Goal: Task Accomplishment & Management: Complete application form

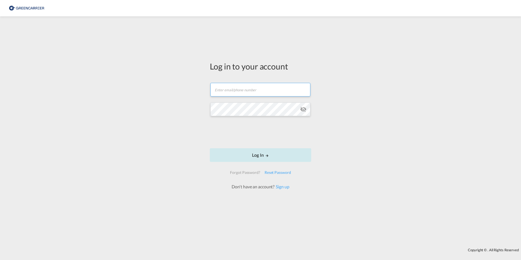
type input "[PERSON_NAME][EMAIL_ADDRESS][PERSON_NAME][DOMAIN_NAME]"
click at [261, 157] on button "Log In" at bounding box center [260, 155] width 101 height 14
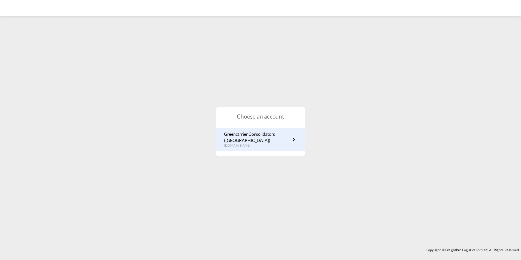
click at [233, 142] on p "Greencarrier Consolidators (Germany)" at bounding box center [257, 137] width 67 height 12
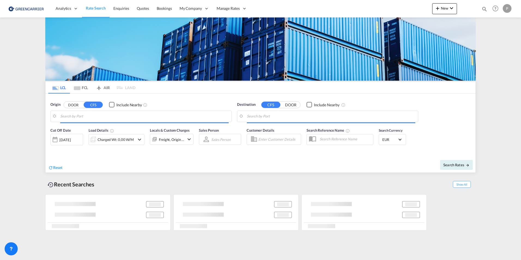
type input "[GEOGRAPHIC_DATA], [GEOGRAPHIC_DATA]"
type input "[GEOGRAPHIC_DATA], THBKK"
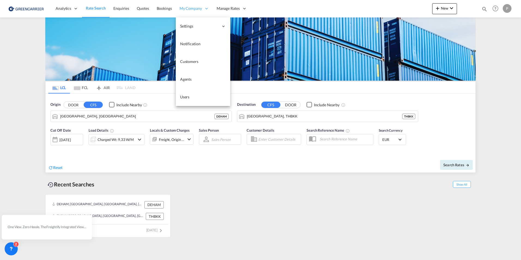
click at [190, 8] on span "My Company" at bounding box center [191, 8] width 22 height 5
click at [184, 63] on span "Customers" at bounding box center [189, 61] width 18 height 5
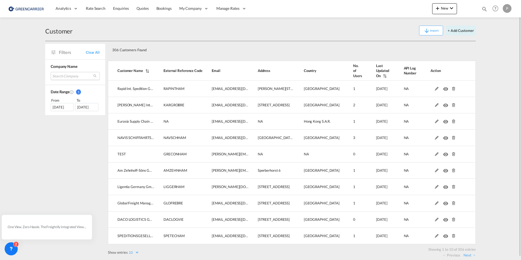
click at [59, 72] on md-select "Search Company rapid int. spedition gmbh & co. kg [PERSON_NAME] internationale …" at bounding box center [75, 76] width 49 height 8
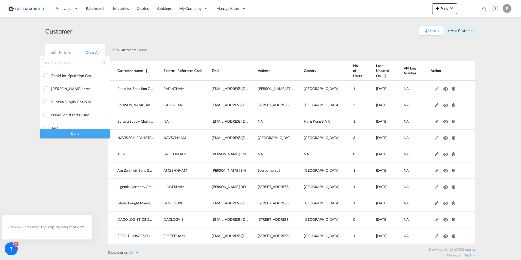
click at [69, 65] on input "search" at bounding box center [73, 63] width 59 height 5
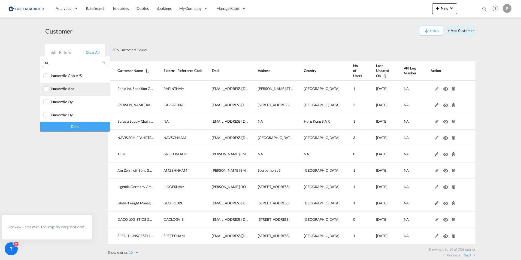
type input "isa"
click at [49, 87] on div at bounding box center [45, 88] width 5 height 5
click at [87, 129] on div "Done" at bounding box center [75, 127] width 70 height 10
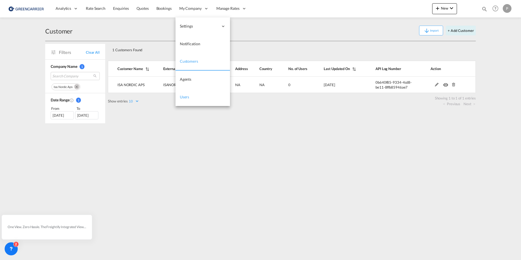
click at [186, 95] on span "Users" at bounding box center [185, 97] width 10 height 5
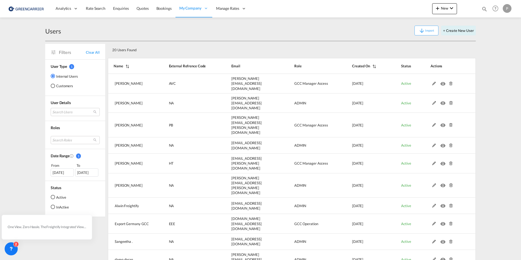
click at [61, 84] on md-radio-button "Customers" at bounding box center [64, 85] width 27 height 5
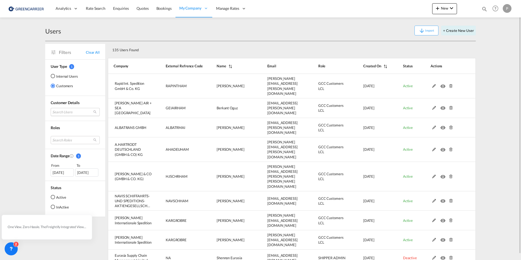
click at [61, 112] on md-select "Search Users user name user wiebke Peters [EMAIL_ADDRESS][PERSON_NAME][DOMAIN_N…" at bounding box center [75, 112] width 49 height 8
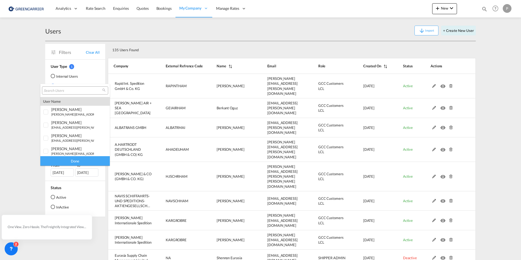
click at [59, 89] on input "search" at bounding box center [73, 90] width 59 height 5
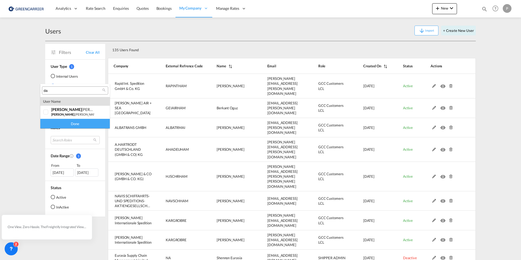
type input "d"
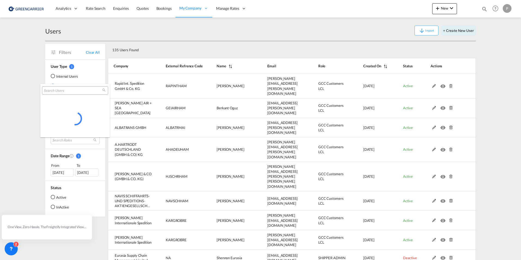
click at [459, 32] on md-backdrop at bounding box center [260, 130] width 521 height 260
click at [459, 32] on button "+ Create New User" at bounding box center [458, 31] width 35 height 10
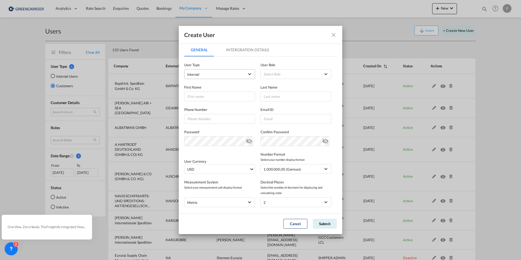
click at [228, 73] on span "Internal" at bounding box center [215, 74] width 57 height 5
click at [218, 90] on md-option "Customer" at bounding box center [219, 87] width 72 height 13
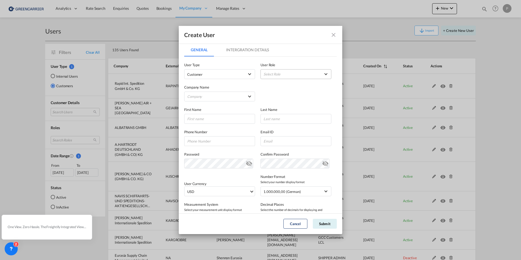
click at [275, 70] on md-select "Select Role ADMIN GLOBAL Essentials Admin GLOBAL Essentials Manager GLOBAL Esse…" at bounding box center [296, 74] width 71 height 10
click at [282, 120] on div "GCC Customers LCL USER_DEFINED" at bounding box center [287, 120] width 32 height 5
click at [225, 94] on md-select "Company Am Zehnhoff-Söns GmbH International Logistic Services AMA FREIGHT AGENC…" at bounding box center [219, 97] width 71 height 10
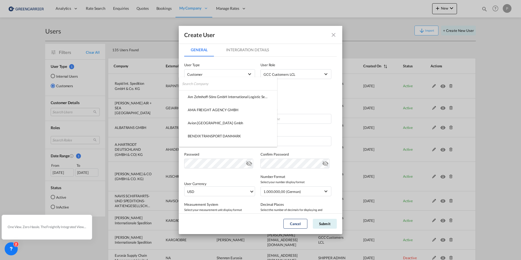
click at [203, 80] on input "search" at bounding box center [229, 83] width 95 height 13
type input "isa"
click at [209, 96] on div "ISA NORDIC APS" at bounding box center [201, 96] width 27 height 5
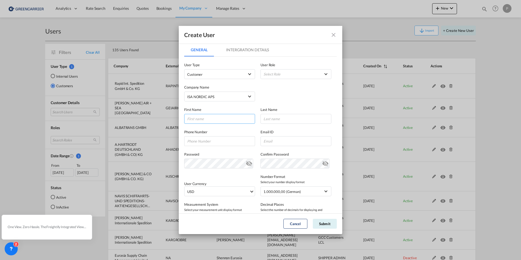
click at [207, 121] on input "GeneralIntergration Details ..." at bounding box center [219, 119] width 71 height 10
type input "[PERSON_NAME]"
type input "Kiss"
click at [220, 144] on input "GeneralIntergration Details ..." at bounding box center [219, 141] width 71 height 10
click at [191, 141] on input "GeneralIntergration Details ..." at bounding box center [219, 141] width 71 height 10
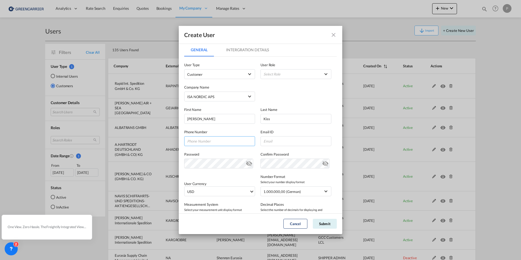
paste input "[PHONE_NUMBER]"
type input "[PHONE_NUMBER]"
drag, startPoint x: 267, startPoint y: 140, endPoint x: 270, endPoint y: 140, distance: 3.0
click at [270, 140] on input "GeneralIntergration Details ..." at bounding box center [296, 141] width 71 height 10
paste input "[EMAIL_ADDRESS][DOMAIN_NAME]"
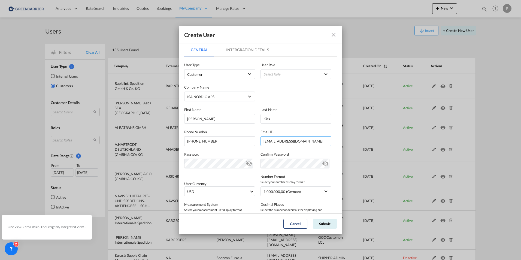
type input "[EMAIL_ADDRESS][DOMAIN_NAME]"
click at [246, 164] on md-icon "icon-eye-off" at bounding box center [249, 162] width 7 height 7
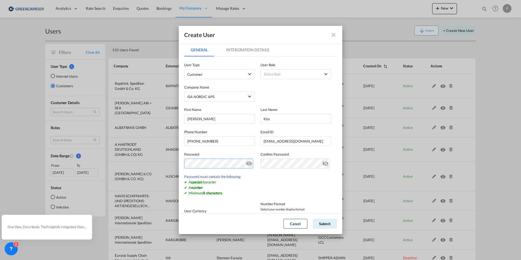
click at [184, 168] on md-dialog-content "General Intergration Details General Intergration Details User Type Customer Us…" at bounding box center [261, 128] width 164 height 170
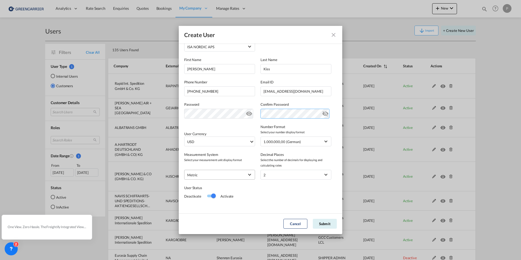
scroll to position [53, 0]
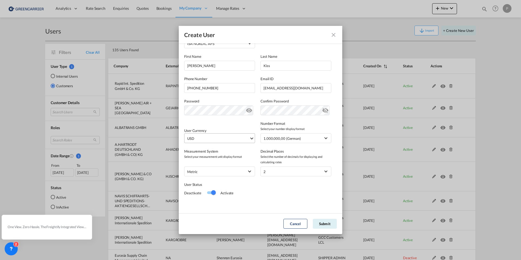
click at [232, 137] on span "USD" at bounding box center [218, 138] width 62 height 5
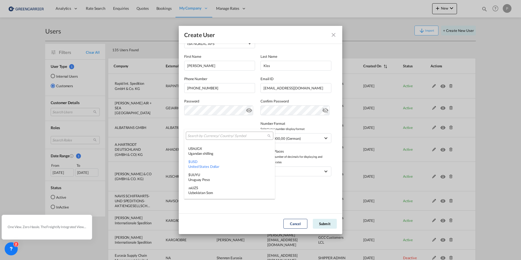
click at [206, 135] on input "search" at bounding box center [228, 136] width 80 height 5
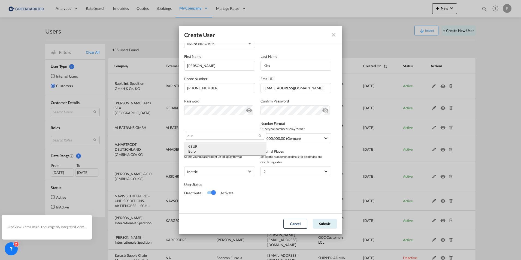
type input "eur"
click at [219, 150] on div "Euro" at bounding box center [225, 151] width 74 height 5
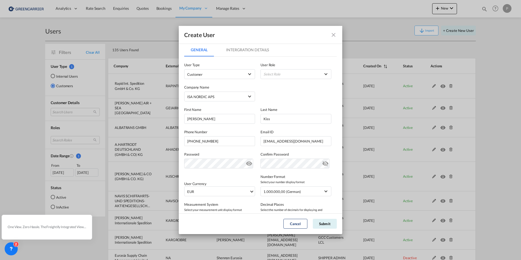
click at [222, 53] on md-tab-item "Intergration Details" at bounding box center [248, 49] width 56 height 13
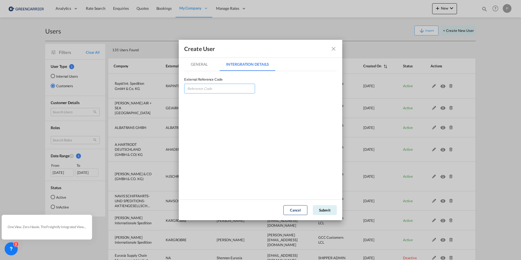
click at [191, 87] on input "GeneralIntergration Details ..." at bounding box center [219, 89] width 71 height 10
paste input "ISANORAHJ"
type input "ISANORAHJ"
click at [199, 67] on md-tab-item "General" at bounding box center [199, 64] width 30 height 13
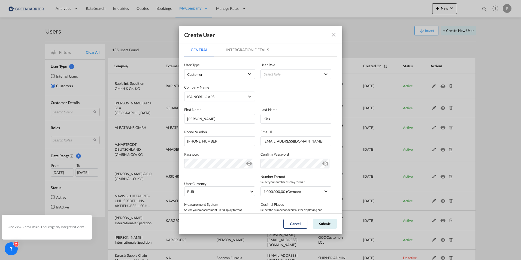
click at [320, 217] on md-dialog-actions "Cancel Submit" at bounding box center [261, 223] width 164 height 21
click at [320, 220] on button "Submit" at bounding box center [325, 224] width 24 height 10
click at [266, 70] on md-select "Select Role" at bounding box center [296, 74] width 71 height 10
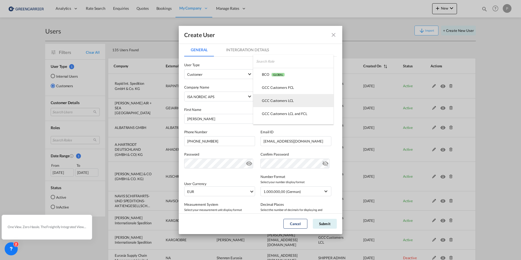
click at [279, 102] on div "GCC Customers LCL USER_DEFINED" at bounding box center [278, 100] width 32 height 5
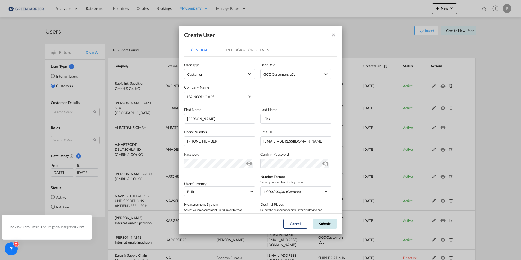
click at [324, 227] on button "Submit" at bounding box center [325, 224] width 24 height 10
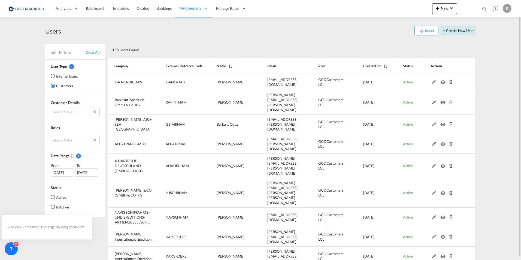
click at [446, 28] on button "+ Create New User" at bounding box center [458, 31] width 35 height 10
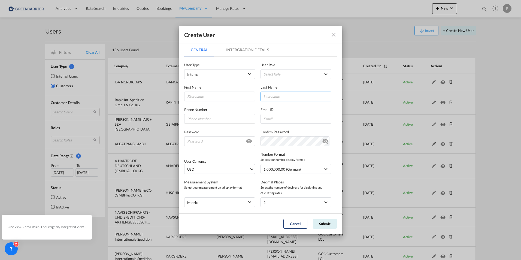
type input "[PERSON_NAME][EMAIL_ADDRESS][PERSON_NAME][DOMAIN_NAME]"
click at [218, 73] on span "Internal" at bounding box center [215, 74] width 57 height 5
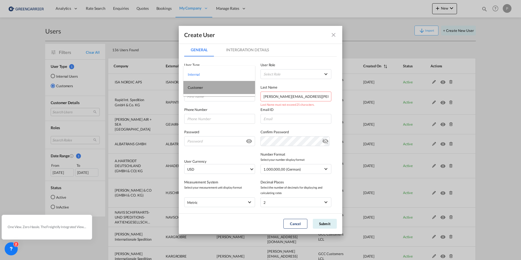
click at [214, 87] on md-option "Customer" at bounding box center [219, 87] width 72 height 13
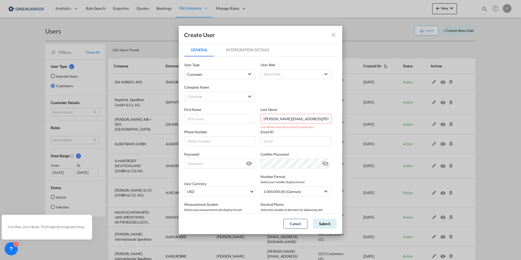
drag, startPoint x: 317, startPoint y: 119, endPoint x: 256, endPoint y: 122, distance: 61.4
click at [256, 122] on div "First Name Last Name [PERSON_NAME][EMAIL_ADDRESS][PERSON_NAME][DOMAIN_NAME] Las…" at bounding box center [260, 112] width 153 height 22
click at [271, 69] on div "User Role Select Role BCO GLOBAL GCC Customers FCL USER_DEFINED GCC Customers L…" at bounding box center [299, 70] width 76 height 17
click at [271, 76] on md-select "Select Role BCO GLOBAL GCC Customers FCL USER_DEFINED GCC Customers LCL USER_DE…" at bounding box center [296, 74] width 71 height 10
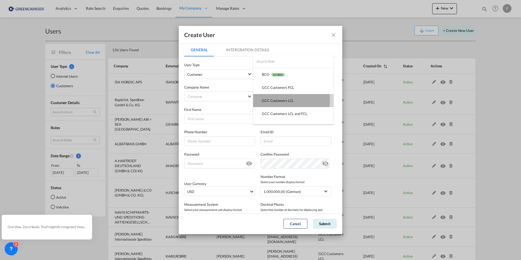
click at [271, 99] on div "GCC Customers LCL USER_DEFINED" at bounding box center [278, 100] width 32 height 5
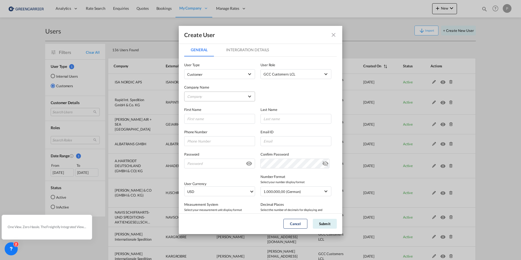
click at [225, 93] on md-select "Company ISA NORDIC APS ISA NORDIC CPH A/S ISA NORDIC OY ISA NORDIC OY" at bounding box center [219, 97] width 71 height 10
click at [209, 85] on input "search" at bounding box center [220, 83] width 77 height 13
type input "navis"
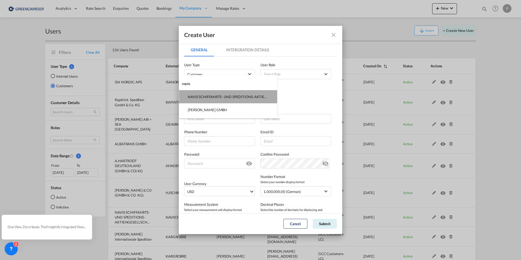
click at [213, 92] on md-option "NAVIS SCHIFFAHRTS- UND SPEDITIONS-AKTIENGESELLSCHAFT" at bounding box center [228, 96] width 98 height 13
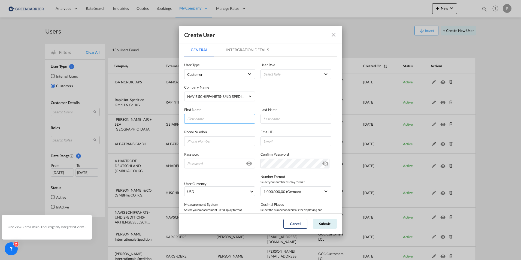
click at [201, 120] on input "GeneralIntergration Details ..." at bounding box center [219, 119] width 71 height 10
type input "[PERSON_NAME]"
click at [198, 140] on input "GeneralIntergration Details ..." at bounding box center [219, 141] width 71 height 10
paste input "004904078948251"
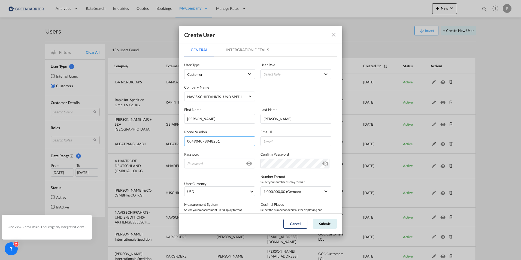
type input "004904078948251"
click at [270, 143] on input "GeneralIntergration Details ..." at bounding box center [296, 141] width 71 height 10
paste input "[EMAIL_ADDRESS][DOMAIN_NAME]"
type input "[EMAIL_ADDRESS][DOMAIN_NAME]"
click at [204, 165] on input "GeneralIntergration Details ..." at bounding box center [219, 164] width 71 height 10
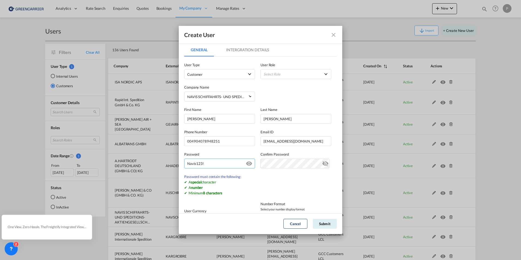
drag, startPoint x: 209, startPoint y: 164, endPoint x: 185, endPoint y: 164, distance: 24.3
click at [185, 164] on input "Navis123!" at bounding box center [219, 164] width 71 height 10
type input "Navis123!"
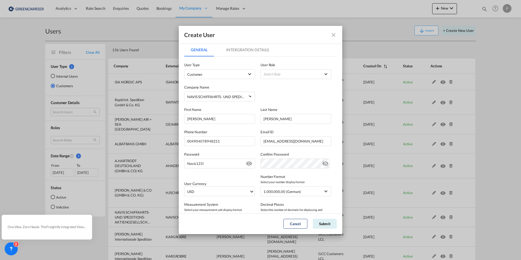
click at [322, 164] on md-icon "icon-eye-off" at bounding box center [325, 162] width 7 height 7
click at [246, 194] on span "USD" at bounding box center [218, 191] width 62 height 5
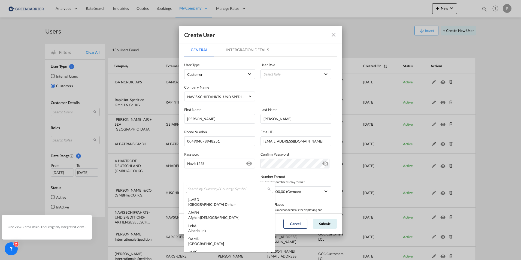
scroll to position [1882, 0]
click at [198, 188] on input "search" at bounding box center [228, 189] width 80 height 5
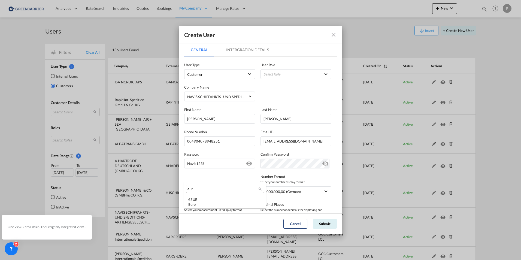
type input "eur"
click at [205, 195] on md-select-header "eur" at bounding box center [225, 188] width 82 height 13
click at [208, 206] on div "Euro" at bounding box center [225, 204] width 74 height 5
click at [236, 50] on md-tab-item "Intergration Details" at bounding box center [248, 49] width 56 height 13
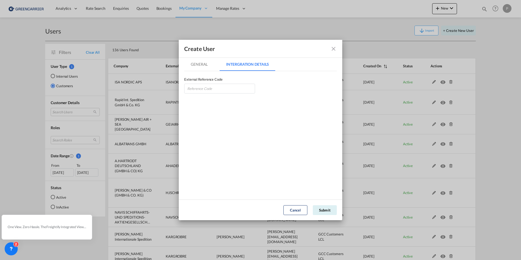
drag, startPoint x: 196, startPoint y: 68, endPoint x: 217, endPoint y: 71, distance: 21.8
click at [196, 68] on md-tab-item "General" at bounding box center [199, 64] width 30 height 13
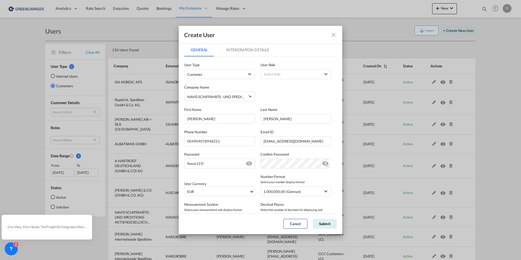
drag, startPoint x: 246, startPoint y: 40, endPoint x: 229, endPoint y: 50, distance: 19.9
click at [246, 40] on div "Create User" at bounding box center [261, 35] width 164 height 18
click at [229, 50] on md-tab-item "Intergration Details" at bounding box center [248, 49] width 56 height 13
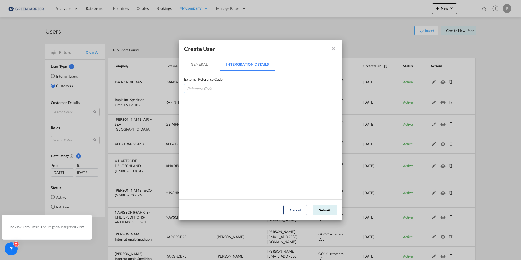
click at [196, 91] on input "GeneralIntergration Details ..." at bounding box center [219, 89] width 71 height 10
paste input "SPENAVHAM"
type input "SPENAVHAM"
click at [195, 66] on md-tab-item "General" at bounding box center [199, 64] width 30 height 13
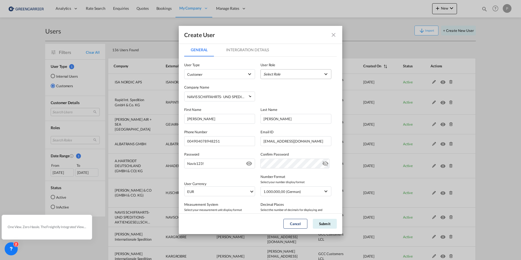
click at [266, 71] on md-select "Select Role" at bounding box center [296, 74] width 71 height 10
click at [273, 101] on div "GCC Customers LCL USER_DEFINED" at bounding box center [278, 100] width 32 height 5
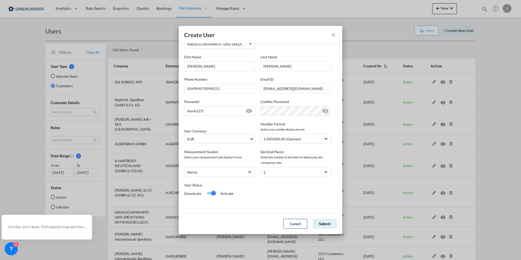
scroll to position [53, 0]
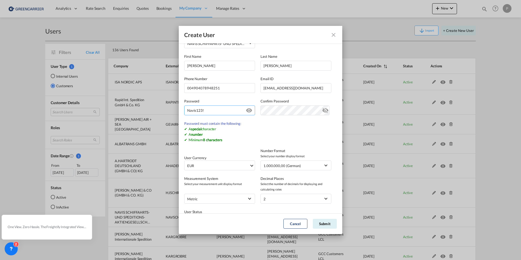
drag, startPoint x: 229, startPoint y: 115, endPoint x: 184, endPoint y: 114, distance: 45.3
click at [184, 114] on md-dialog-content "General Intergration Details General Intergration Details User Type Customer Us…" at bounding box center [261, 128] width 164 height 170
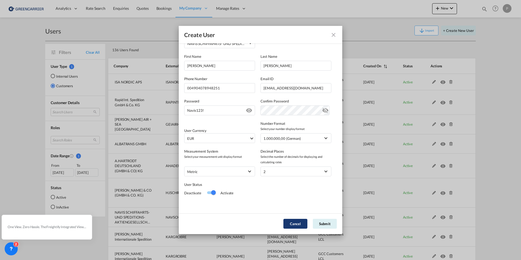
click at [289, 220] on button "Cancel" at bounding box center [295, 224] width 24 height 10
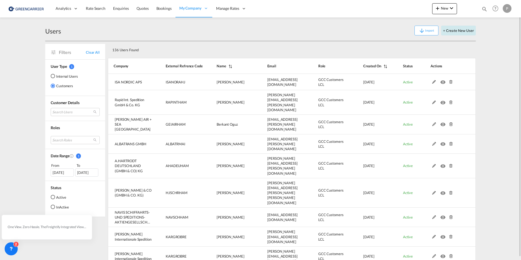
click at [452, 28] on button "+ Create New User" at bounding box center [458, 31] width 35 height 10
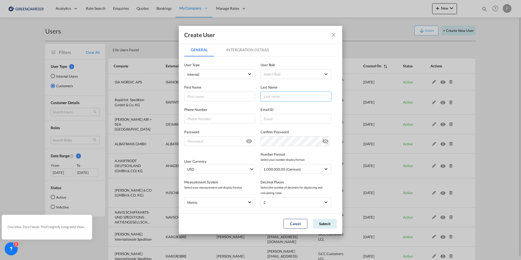
type input "[PERSON_NAME][EMAIL_ADDRESS][PERSON_NAME][DOMAIN_NAME]"
click at [228, 70] on md-select "Internal Internal Customer" at bounding box center [219, 74] width 71 height 10
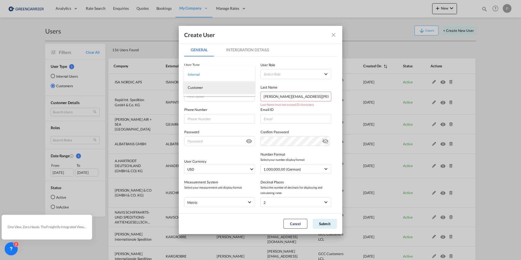
click at [212, 91] on md-option "Customer" at bounding box center [219, 87] width 72 height 13
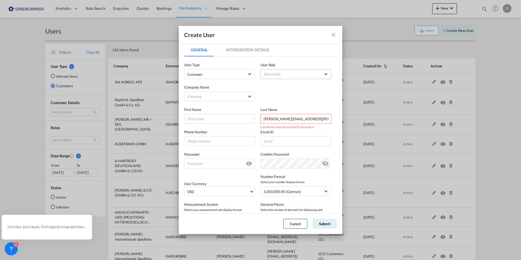
click at [269, 71] on md-select "Select Role" at bounding box center [296, 74] width 71 height 10
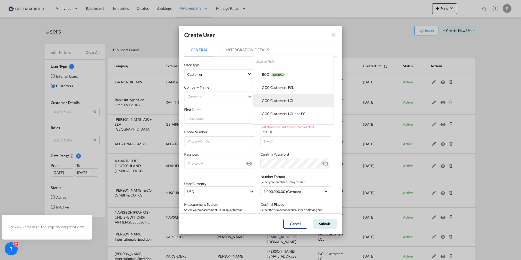
click at [265, 97] on md-option "GCC Customers LCL USER_DEFINED" at bounding box center [293, 100] width 80 height 13
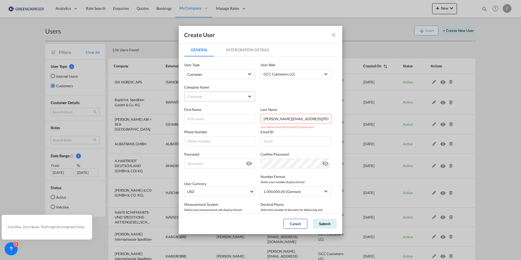
click at [224, 97] on md-select "Company NAVIS SCHIFFAHRTS- UND SPEDITIONS-AKTIENGESELLSCHAFT [PERSON_NAME] GMBH" at bounding box center [219, 97] width 71 height 10
click at [220, 98] on div "NAVIS SCHIFFAHRTS- UND SPEDITIONS-AKTIENGESELLSCHAFT" at bounding box center [228, 96] width 81 height 5
click at [206, 116] on input "GeneralIntergration Details ..." at bounding box center [219, 119] width 71 height 10
type input "[PERSON_NAME]"
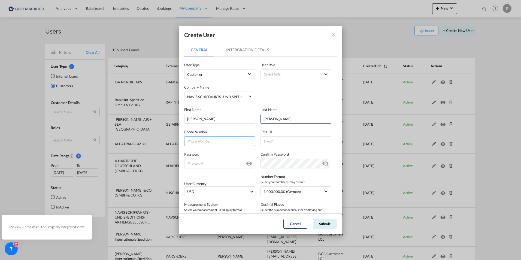
click at [231, 143] on input "GeneralIntergration Details ..." at bounding box center [219, 141] width 71 height 10
type input "04078948251"
type input "[EMAIL_ADDRESS][DOMAIN_NAME]"
click at [223, 165] on input "GeneralIntergration Details ..." at bounding box center [219, 164] width 71 height 10
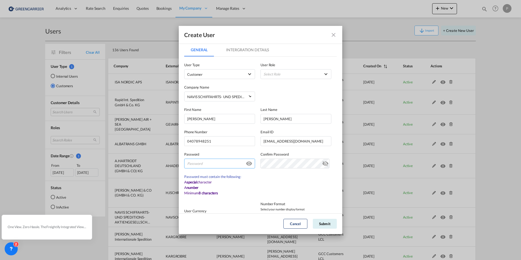
paste input "Navis123!"
type input "Navis123!"
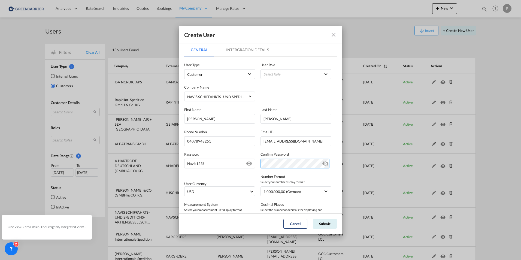
click at [246, 163] on div "Password [SECURITY_DATA] Password must contain the following: A special charact…" at bounding box center [260, 157] width 153 height 22
click at [324, 163] on md-icon "icon-eye-off" at bounding box center [325, 162] width 7 height 7
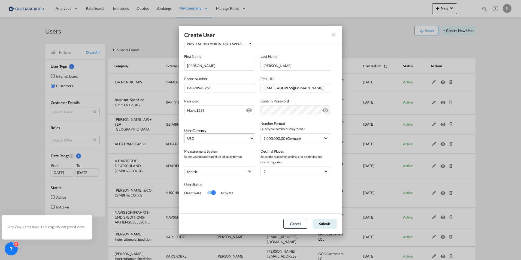
drag, startPoint x: 227, startPoint y: 144, endPoint x: 225, endPoint y: 141, distance: 3.2
click at [227, 143] on div "Measurement System Select your measurement unit display format metric metric [G…" at bounding box center [260, 159] width 153 height 33
click at [221, 137] on span "USD" at bounding box center [218, 138] width 62 height 5
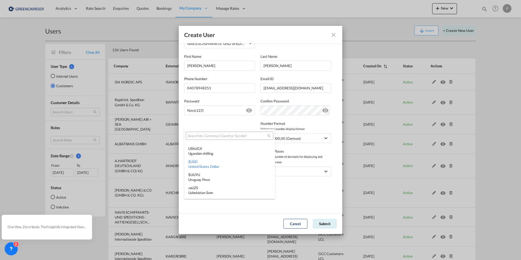
click at [198, 136] on input "search" at bounding box center [228, 136] width 80 height 5
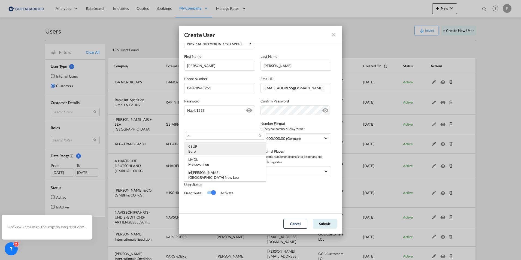
type input "eu"
click at [197, 149] on div "Euro" at bounding box center [225, 151] width 74 height 5
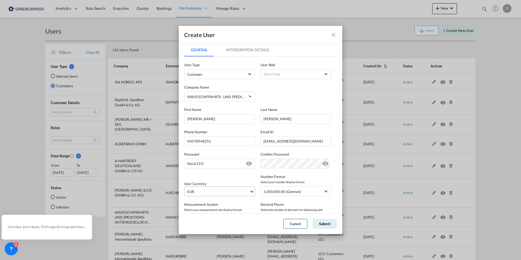
click at [253, 53] on md-tab-item "Intergration Details" at bounding box center [248, 49] width 56 height 13
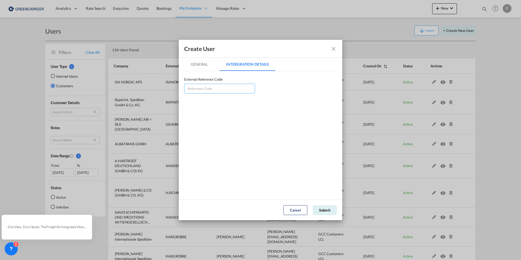
click at [199, 84] on input "GeneralIntergration Details ..." at bounding box center [219, 89] width 71 height 10
paste input "SPENAVHAM"
type input "SPENAVHAM"
click at [197, 65] on md-tab-item "General" at bounding box center [199, 64] width 30 height 13
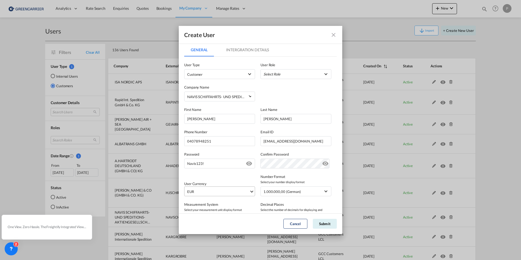
drag, startPoint x: 276, startPoint y: 70, endPoint x: 275, endPoint y: 77, distance: 6.7
click at [276, 70] on md-select "Select Role" at bounding box center [296, 74] width 71 height 10
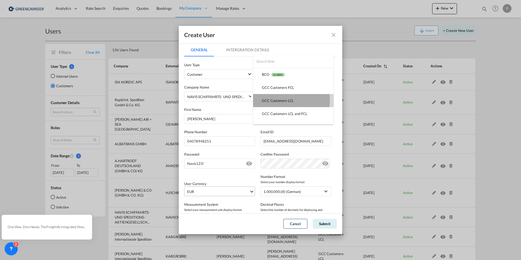
click at [272, 100] on div "GCC Customers LCL USER_DEFINED" at bounding box center [278, 100] width 32 height 5
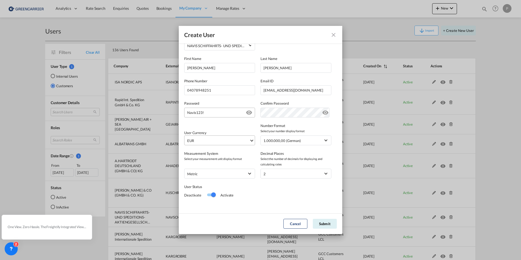
scroll to position [53, 0]
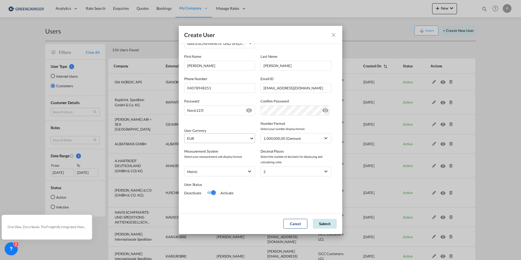
click at [324, 226] on button "Submit" at bounding box center [325, 224] width 24 height 10
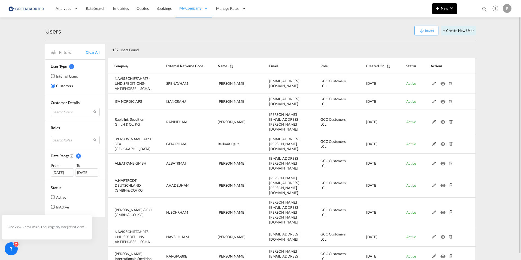
click at [437, 9] on md-icon "icon-plus 400-fg" at bounding box center [437, 8] width 7 height 7
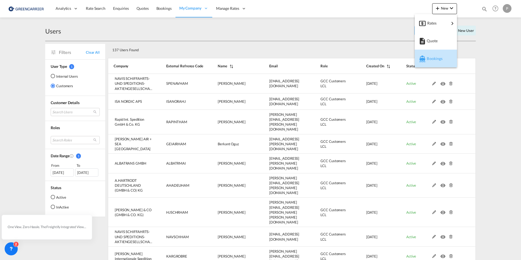
click at [426, 61] on div "Bookings" at bounding box center [436, 59] width 34 height 14
